Goal: Task Accomplishment & Management: Manage account settings

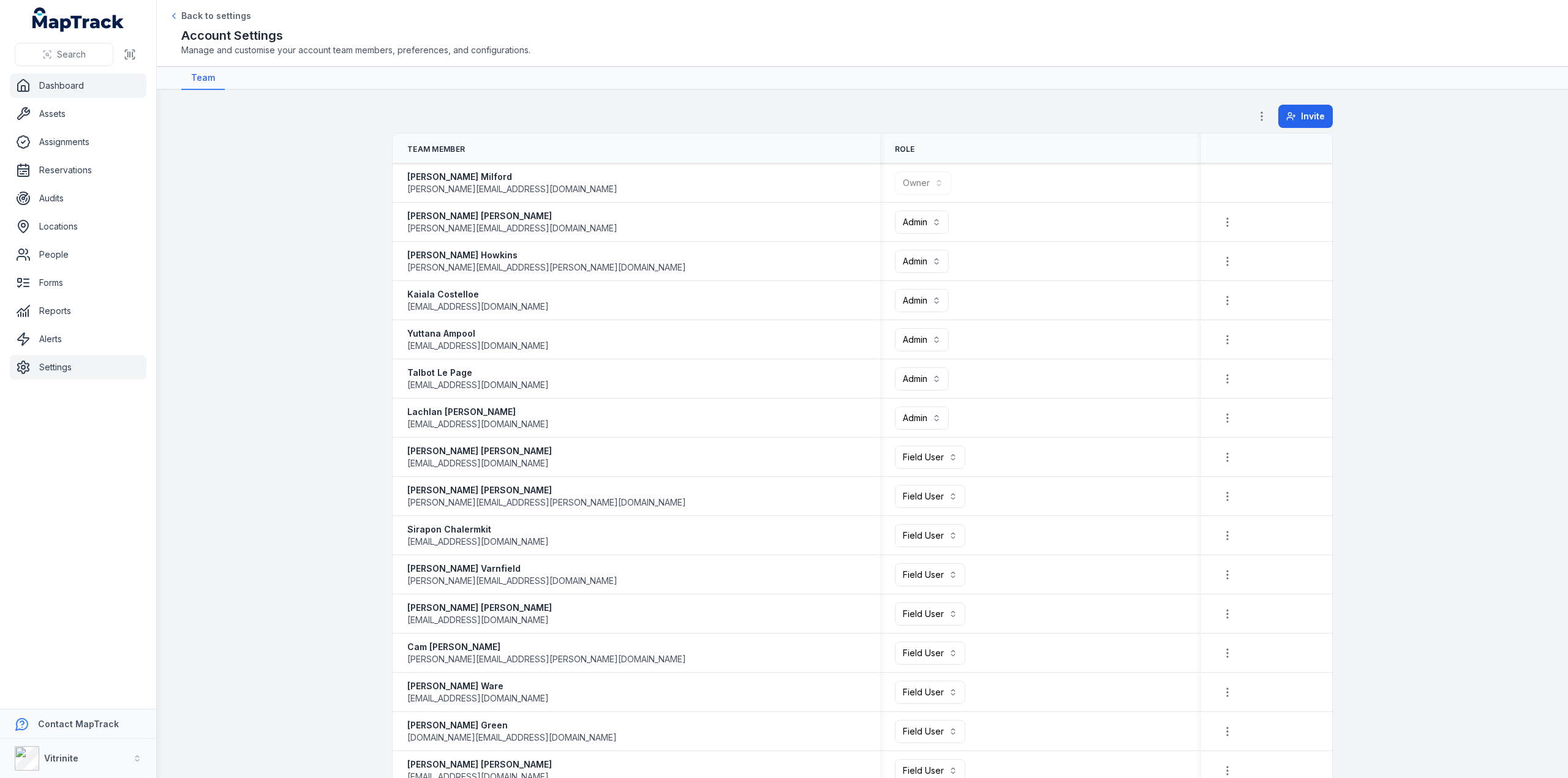
click at [50, 83] on link "Dashboard" at bounding box center [78, 86] width 137 height 25
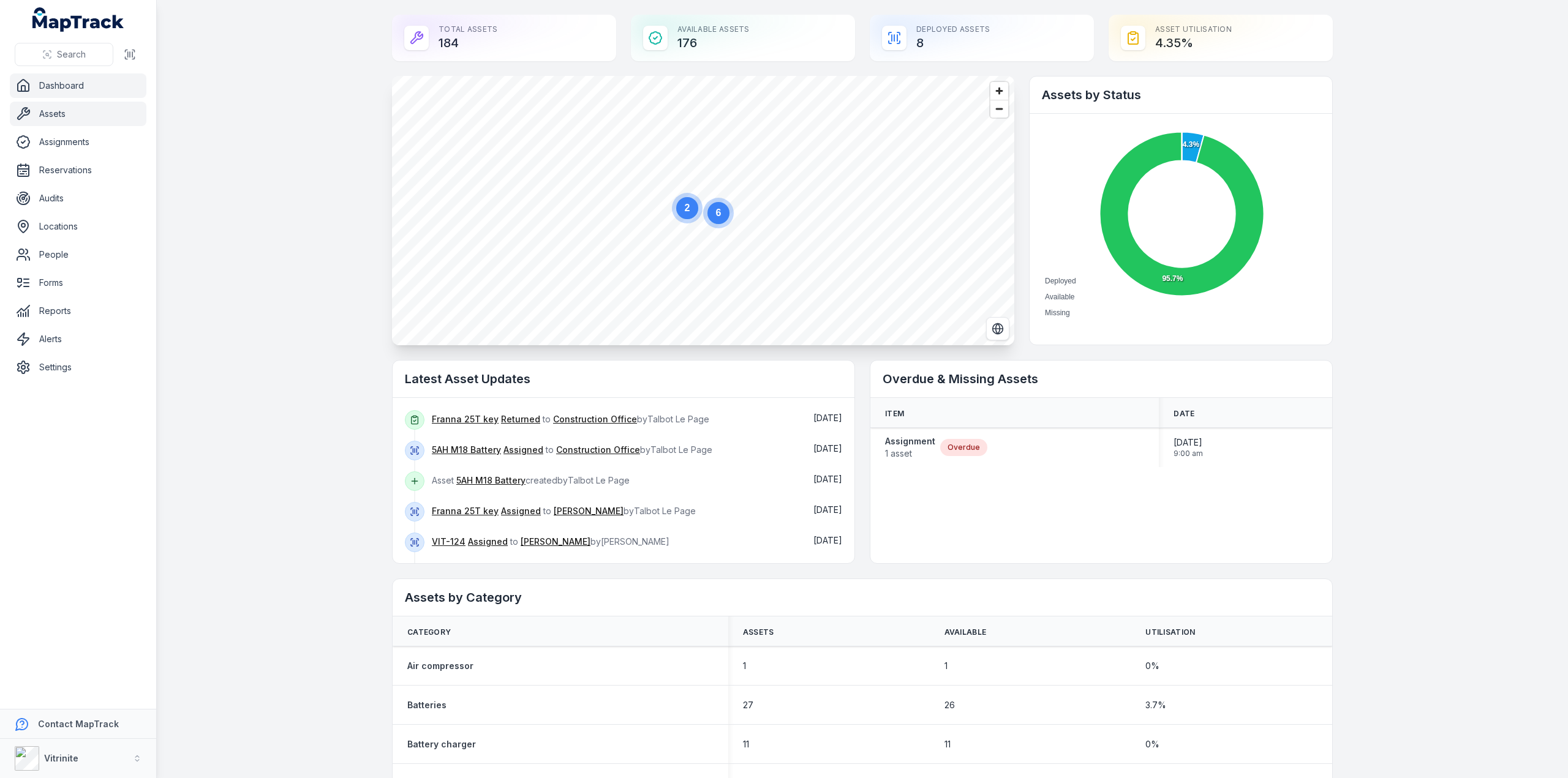
click at [53, 110] on link "Assets" at bounding box center [78, 114] width 137 height 25
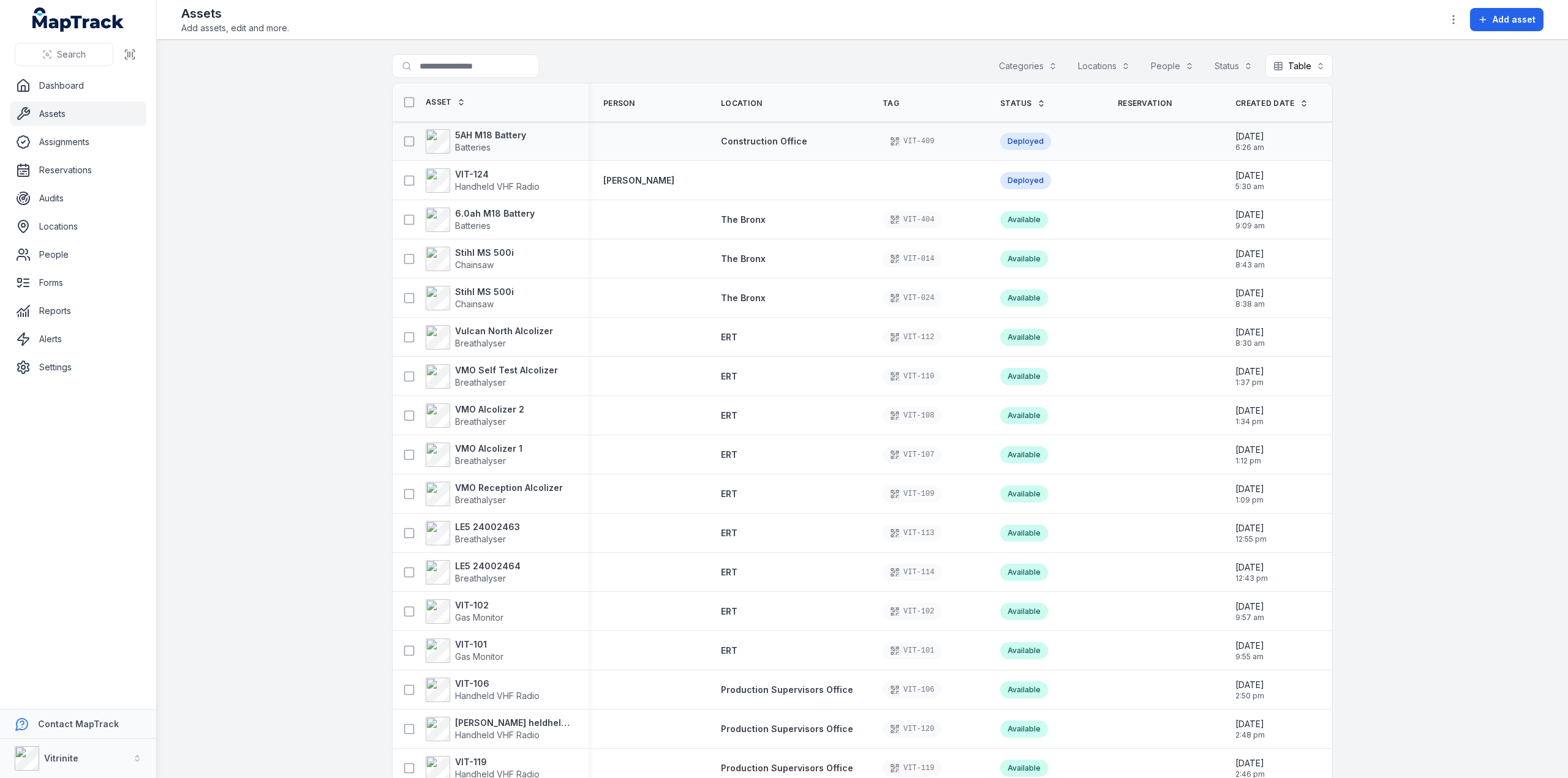
click at [1012, 140] on div "Deployed" at bounding box center [1026, 141] width 51 height 17
click at [467, 132] on strong "5AH M18 Battery" at bounding box center [490, 135] width 71 height 12
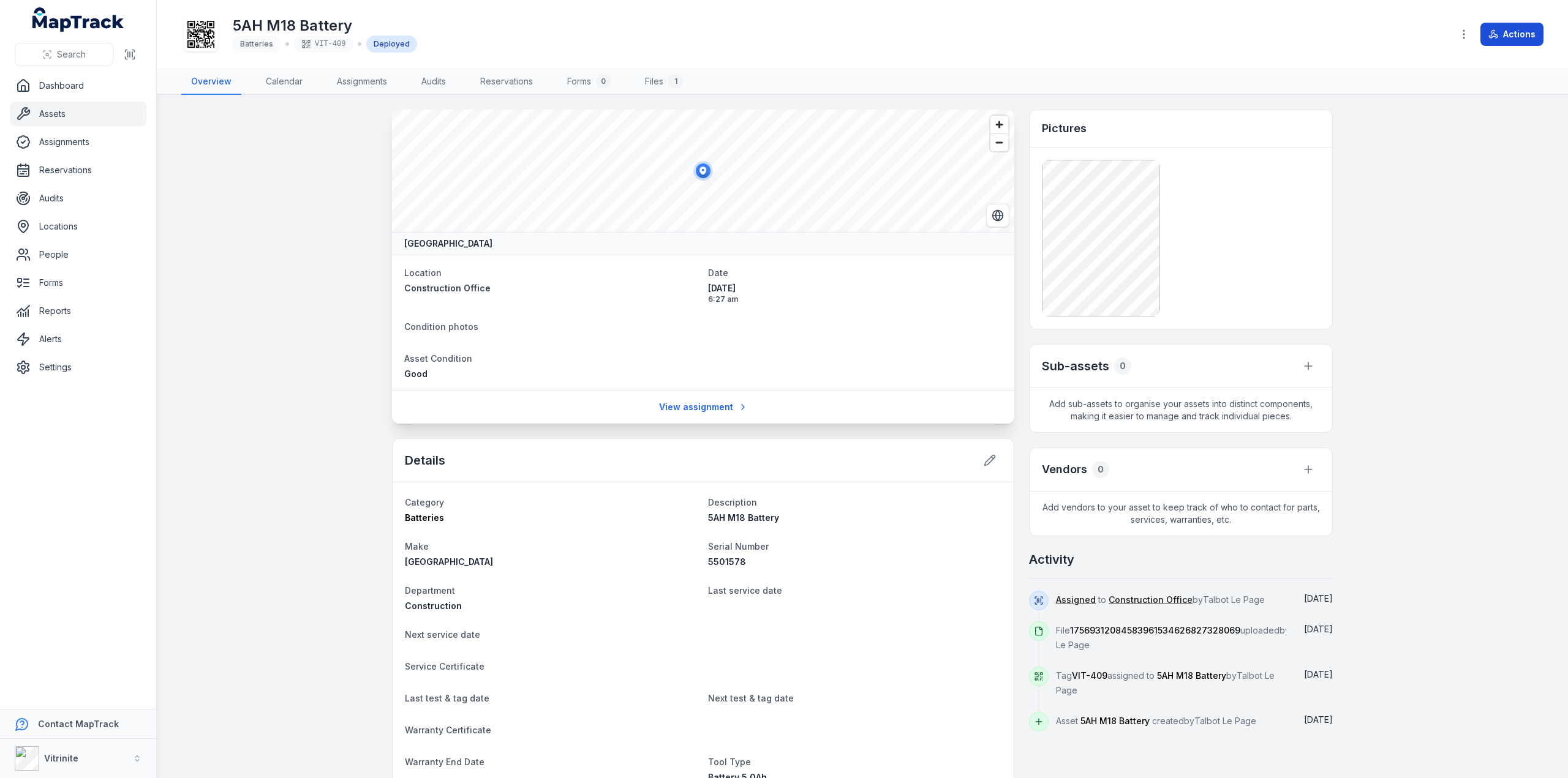
click at [1503, 29] on button "Actions" at bounding box center [1512, 34] width 63 height 23
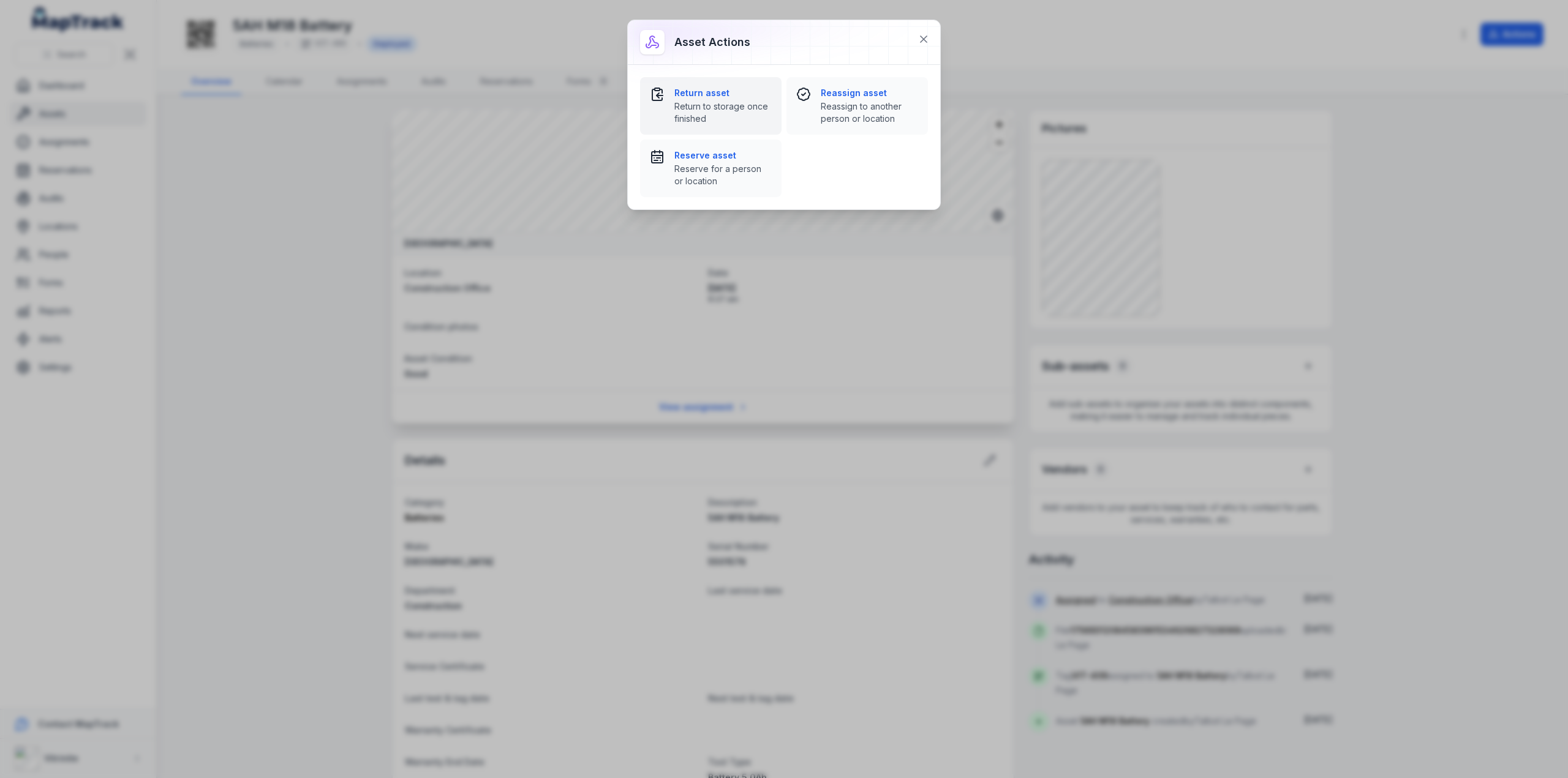
click at [698, 117] on span "Return to storage once finished" at bounding box center [723, 113] width 97 height 25
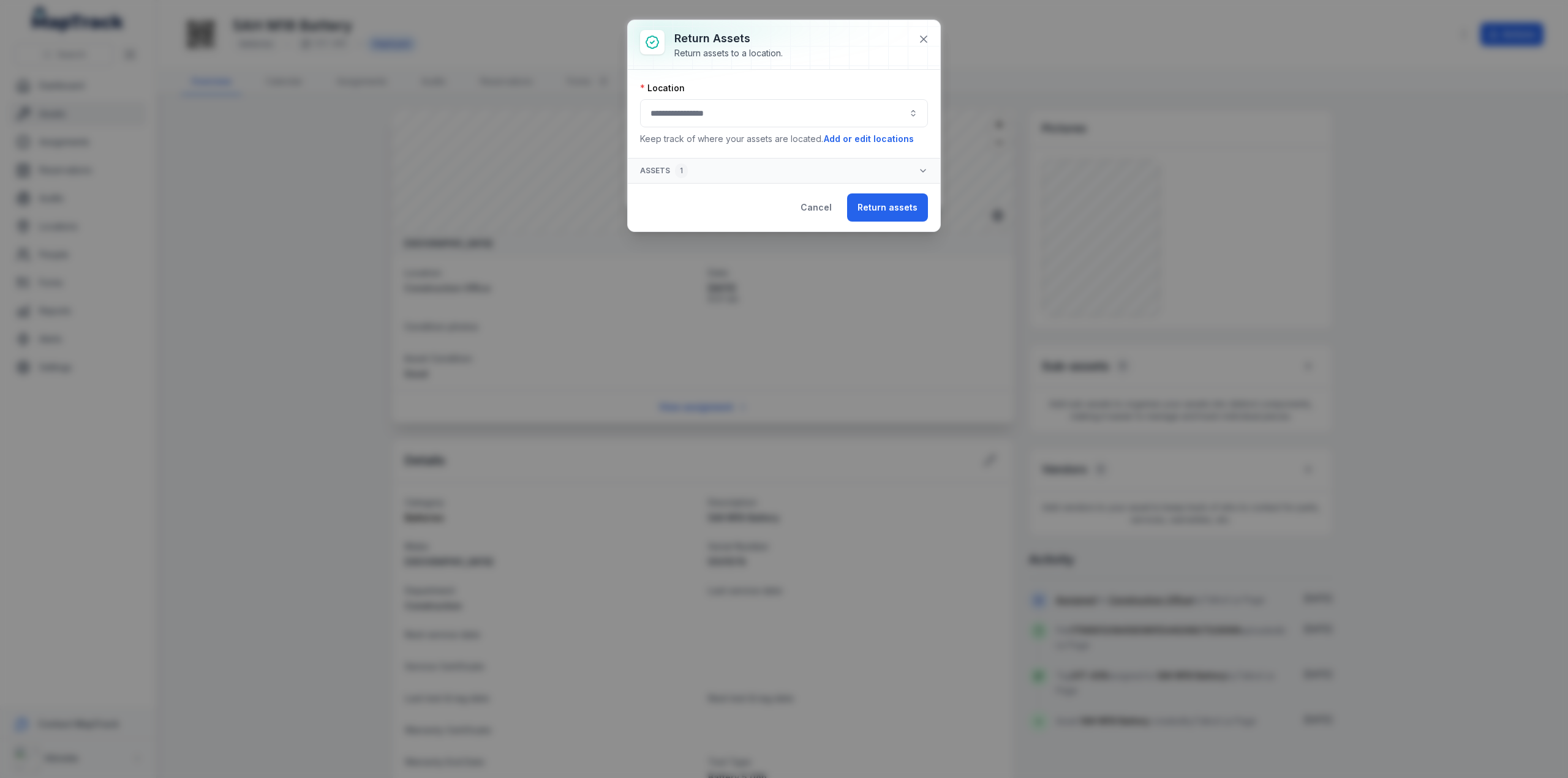
click at [688, 112] on button "button" at bounding box center [784, 113] width 288 height 29
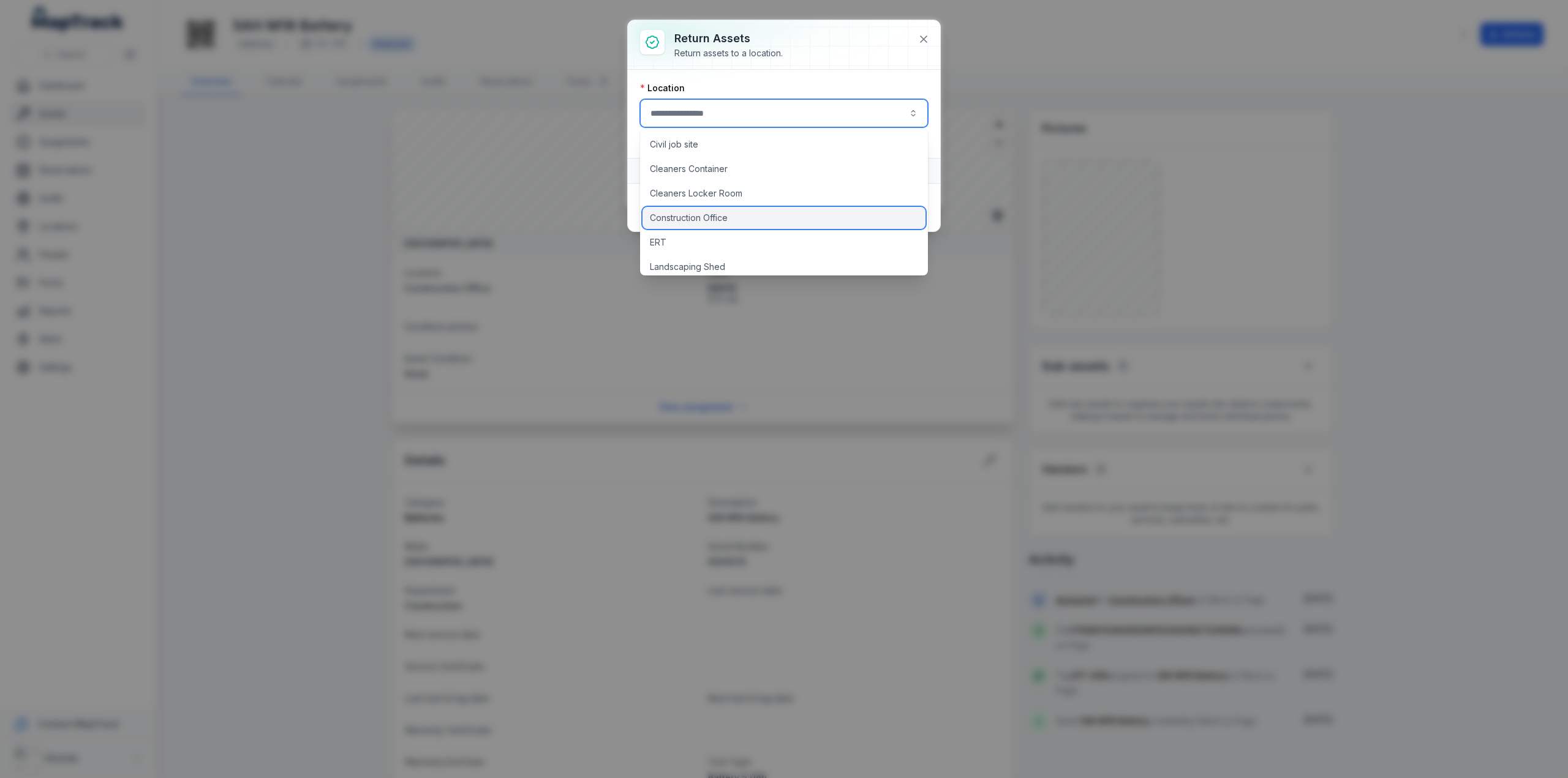
click at [696, 212] on span "Construction Office" at bounding box center [689, 218] width 78 height 12
type input "**********"
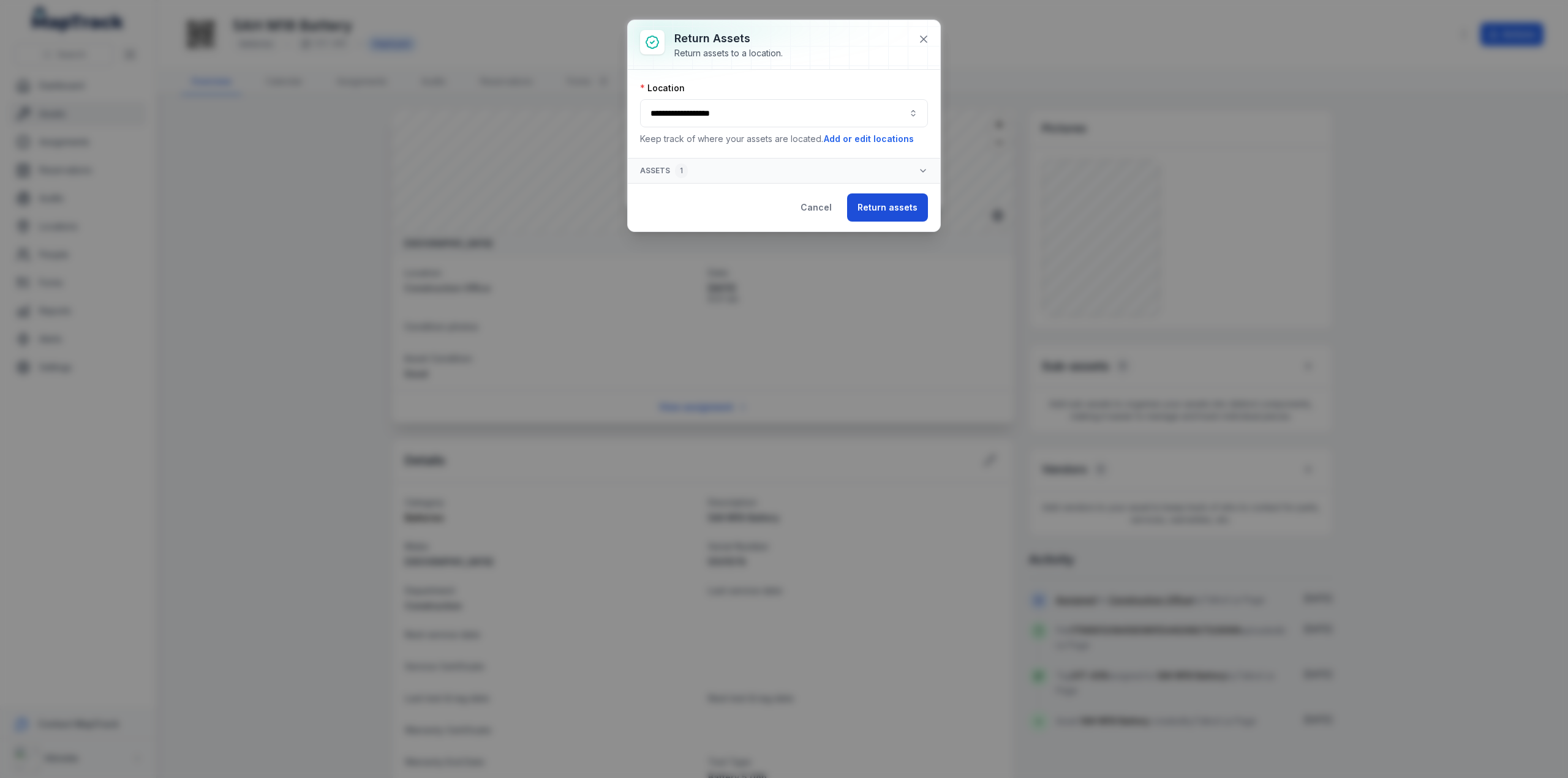
click at [884, 203] on button "Return assets" at bounding box center [887, 208] width 81 height 29
